Goal: Transaction & Acquisition: Purchase product/service

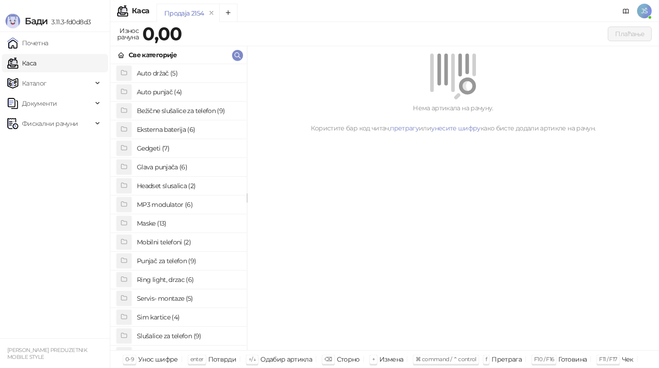
click at [193, 313] on h4 "Sim kartice (4)" at bounding box center [188, 317] width 103 height 15
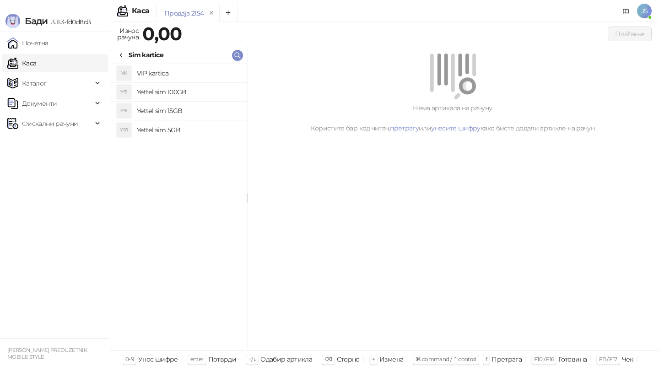
click at [207, 109] on h4 "Yettel sim 15GB" at bounding box center [188, 110] width 103 height 15
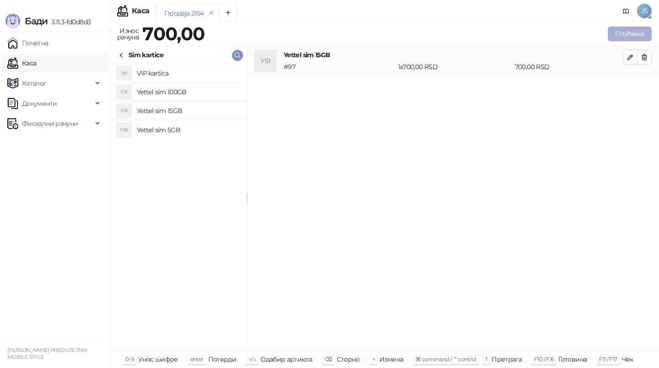
click at [625, 27] on button "Плаћање" at bounding box center [630, 34] width 44 height 15
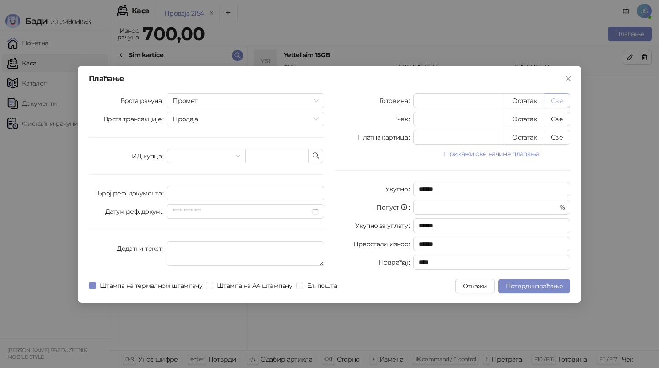
click at [559, 102] on button "Све" at bounding box center [557, 100] width 27 height 15
type input "***"
type input "****"
click at [540, 281] on button "Потврди плаћање" at bounding box center [534, 286] width 72 height 15
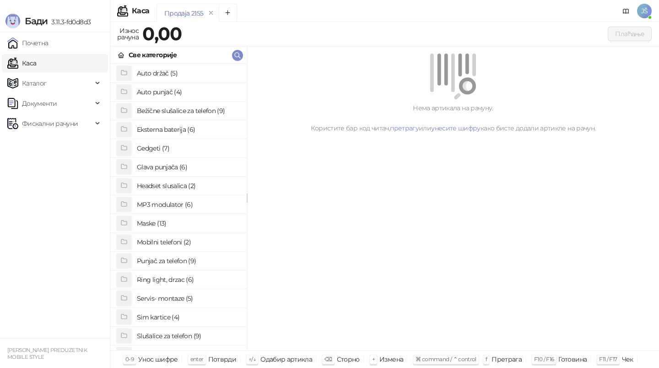
click at [167, 222] on h4 "Maske (13)" at bounding box center [188, 223] width 103 height 15
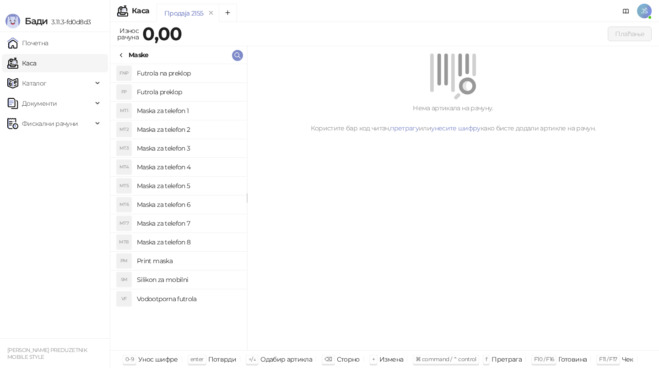
click at [202, 149] on h4 "Maska za telefon 3" at bounding box center [188, 148] width 103 height 15
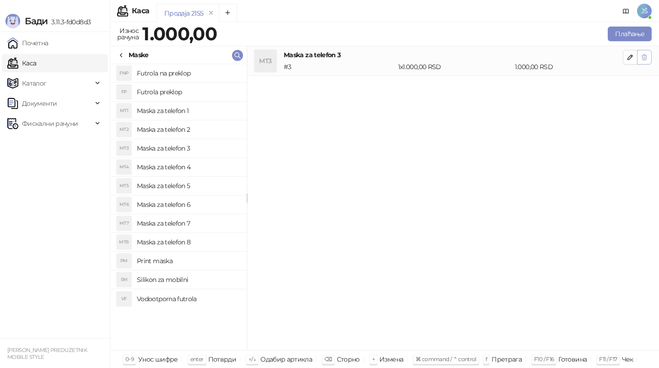
click at [647, 58] on icon "button" at bounding box center [644, 57] width 7 height 7
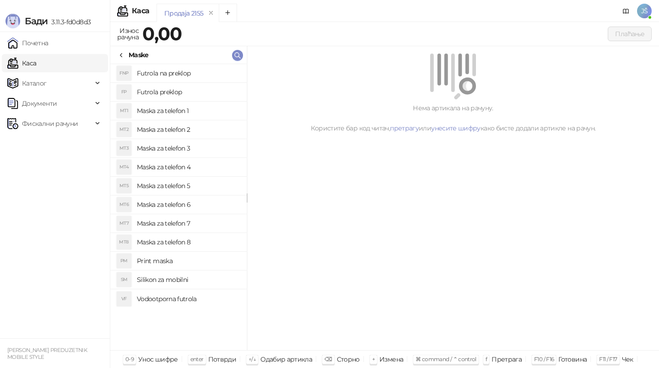
click at [209, 171] on h4 "Maska za telefon 4" at bounding box center [188, 167] width 103 height 15
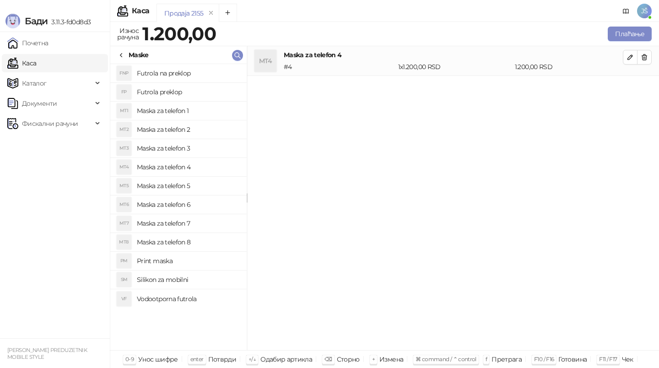
click at [132, 51] on div "Maske" at bounding box center [139, 55] width 20 height 10
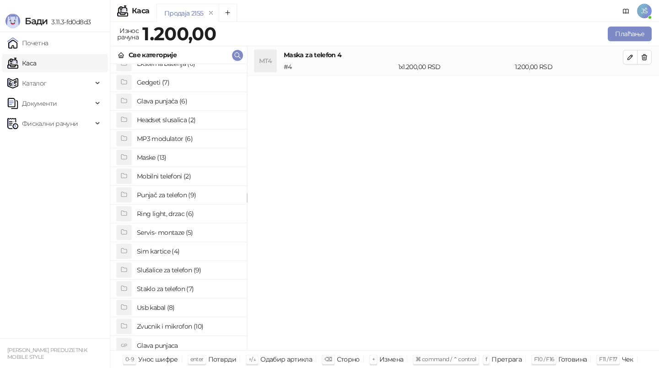
scroll to position [70, 0]
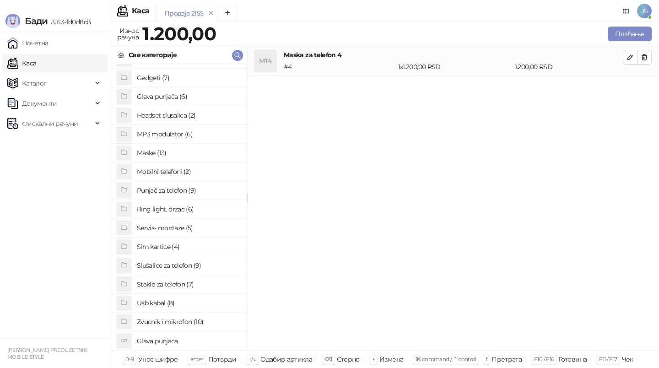
click at [174, 285] on h4 "Staklo za telefon (7)" at bounding box center [188, 284] width 103 height 15
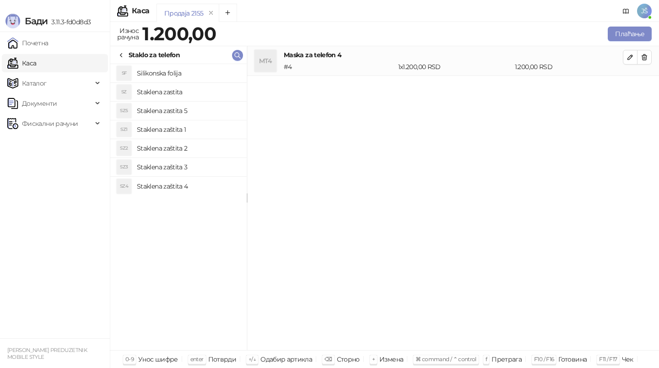
click at [192, 115] on h4 "Staklena zastita 5" at bounding box center [188, 110] width 103 height 15
click at [194, 164] on h4 "Staklena zaštita 3" at bounding box center [188, 167] width 103 height 15
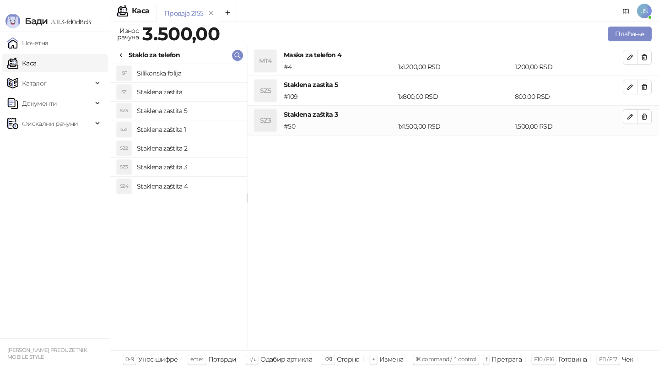
click at [208, 184] on h4 "Staklena zaštita 4" at bounding box center [188, 186] width 103 height 15
click at [228, 153] on h4 "Staklena zaštita 2" at bounding box center [188, 148] width 103 height 15
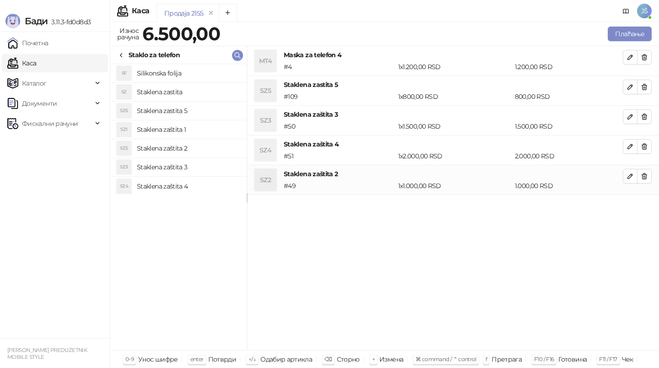
click at [197, 96] on h4 "Staklena zastita" at bounding box center [188, 92] width 103 height 15
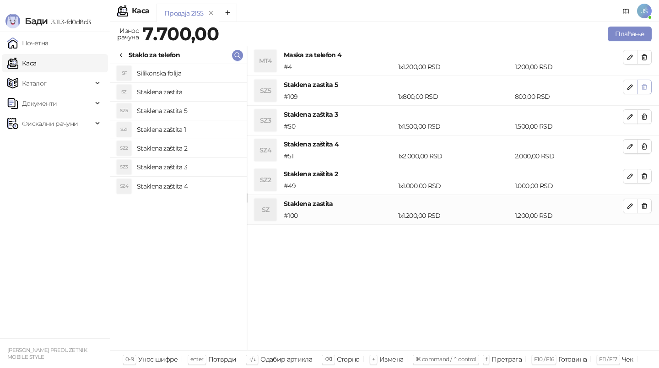
click at [646, 92] on button "button" at bounding box center [644, 87] width 15 height 15
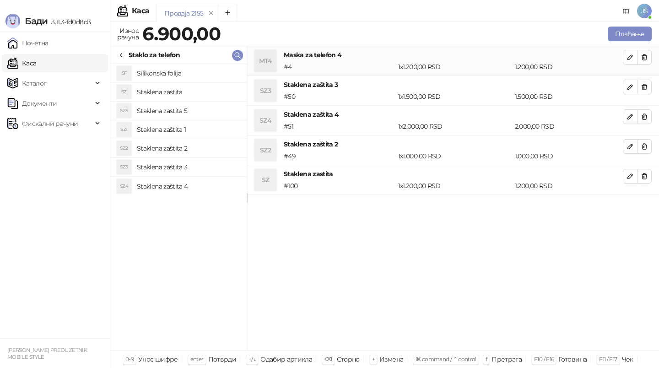
click at [646, 92] on button "button" at bounding box center [644, 87] width 15 height 15
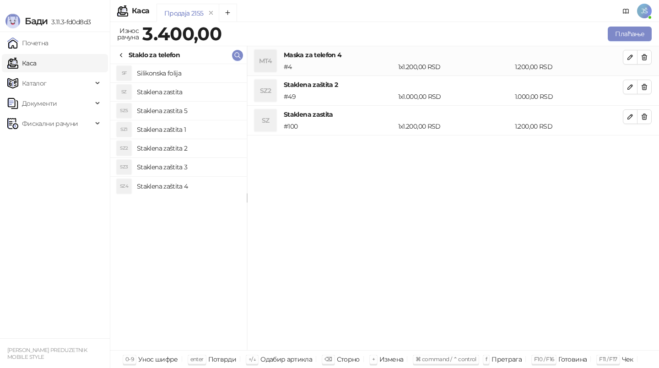
click at [646, 92] on button "button" at bounding box center [644, 87] width 15 height 15
click at [622, 34] on button "Плаћање" at bounding box center [630, 34] width 44 height 15
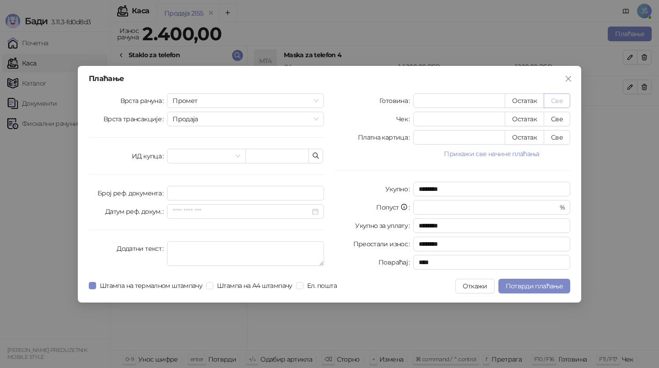
click at [558, 97] on button "Све" at bounding box center [557, 100] width 27 height 15
type input "****"
click at [532, 287] on span "Потврди плаћање" at bounding box center [534, 286] width 57 height 8
